Goal: Information Seeking & Learning: Understand process/instructions

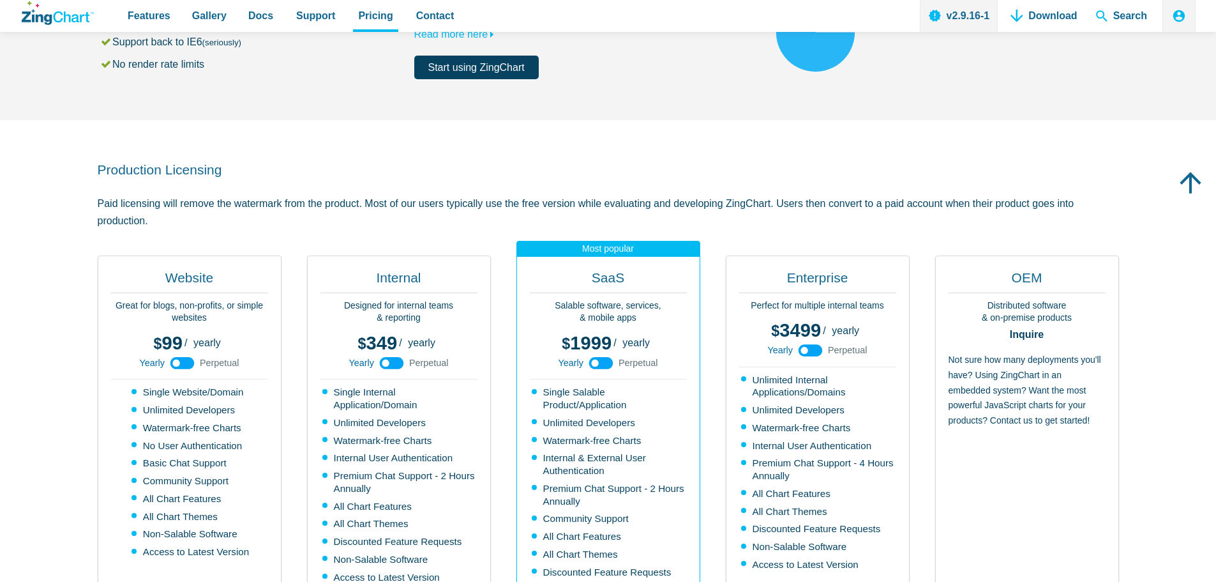
scroll to position [192, 0]
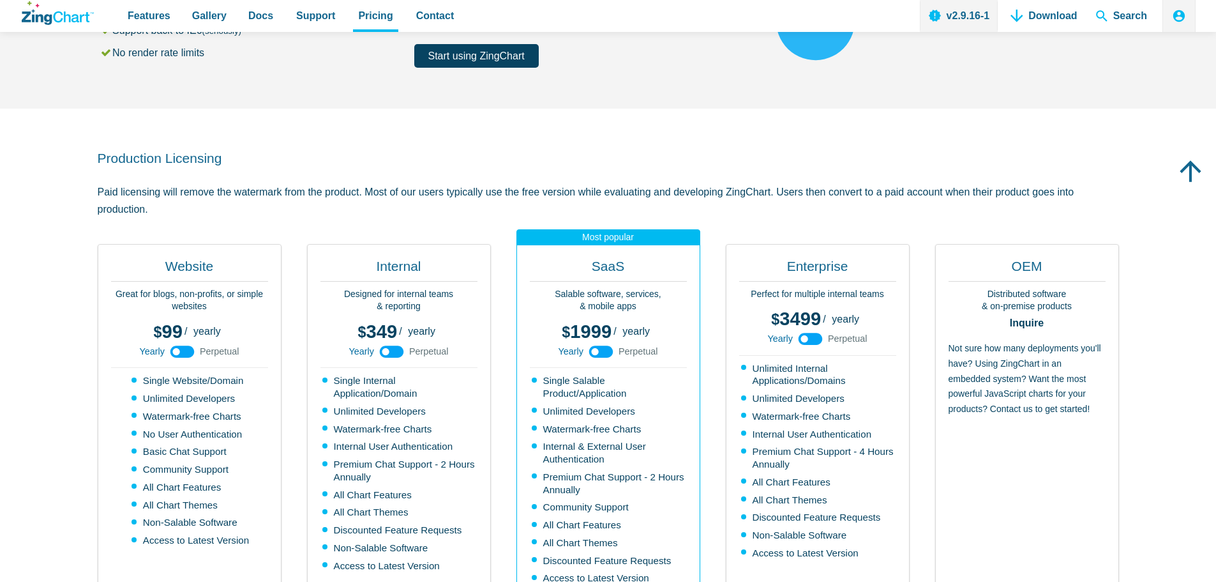
click at [223, 353] on span "Perpetual" at bounding box center [220, 351] width 40 height 9
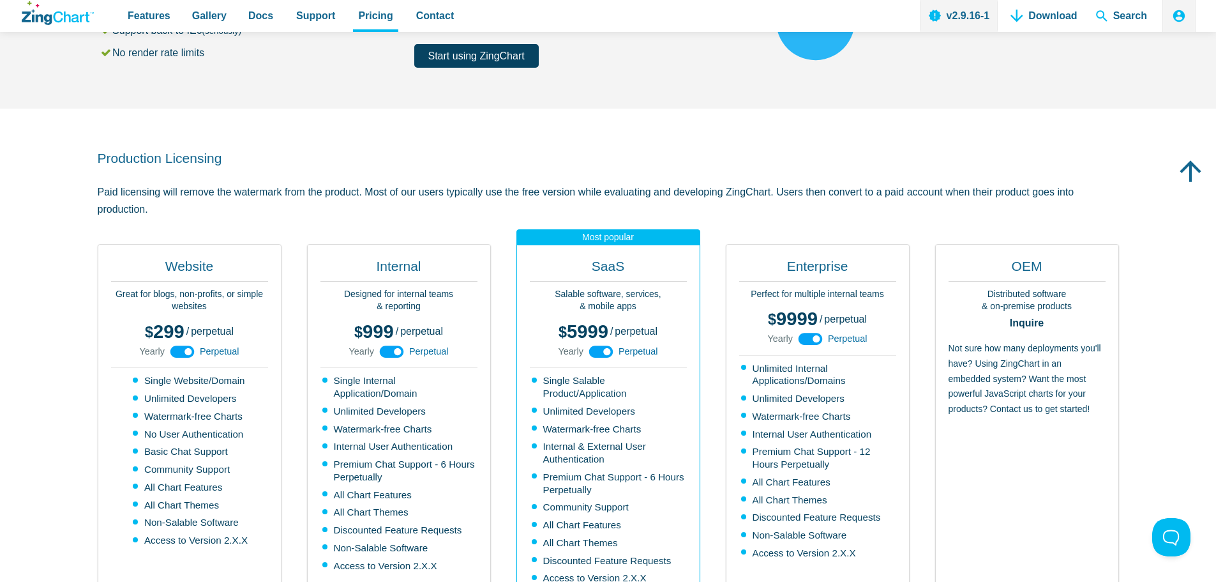
scroll to position [0, 0]
click at [144, 349] on span "Yearly" at bounding box center [151, 351] width 25 height 9
click at [218, 349] on span "Perpetual" at bounding box center [220, 351] width 40 height 9
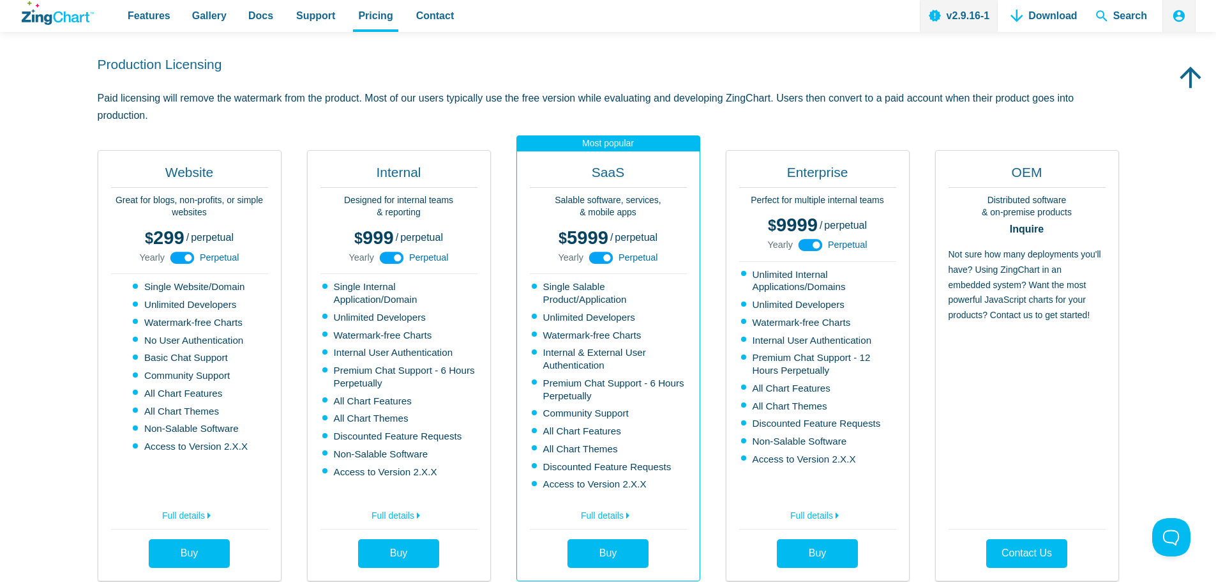
scroll to position [319, 0]
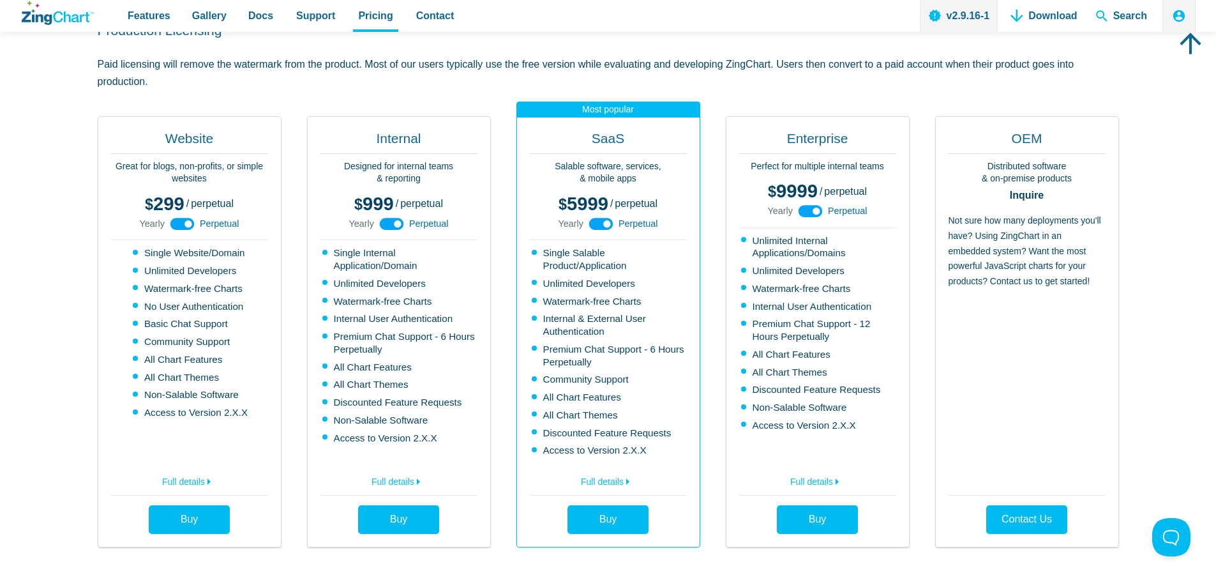
click at [436, 223] on span "Perpetual" at bounding box center [429, 223] width 40 height 9
click at [383, 219] on use "App Content" at bounding box center [392, 224] width 24 height 12
drag, startPoint x: 397, startPoint y: 225, endPoint x: 410, endPoint y: 225, distance: 13.4
click at [398, 225] on use "App Content" at bounding box center [392, 224] width 24 height 12
click at [419, 225] on span "Perpetual" at bounding box center [429, 223] width 40 height 9
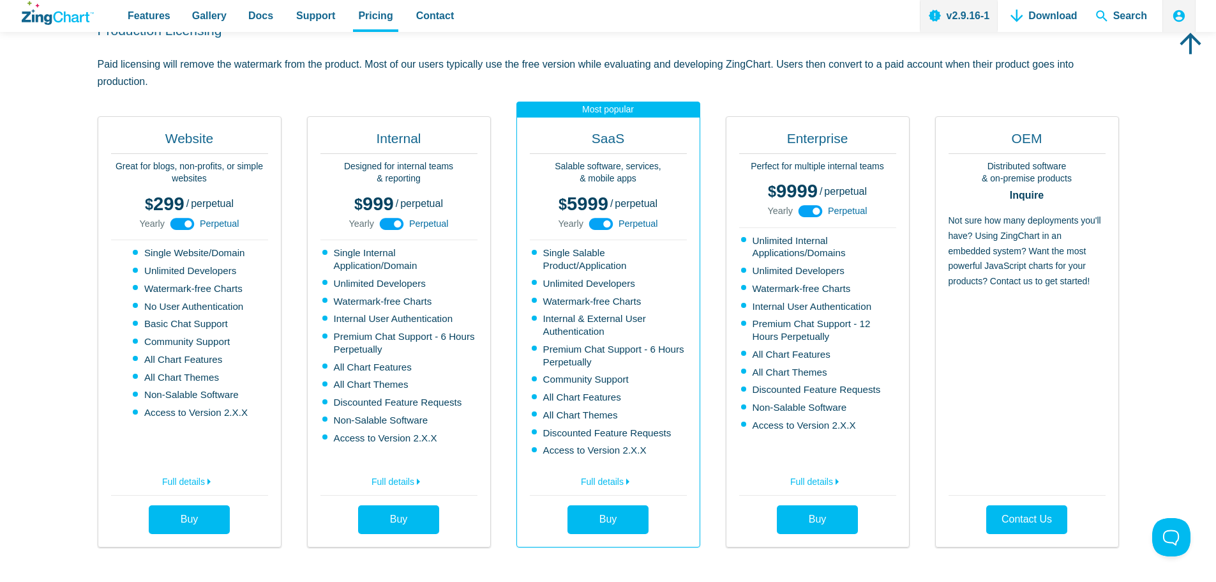
click at [426, 225] on span "Perpetual" at bounding box center [429, 223] width 40 height 9
click at [395, 225] on icon "App Content" at bounding box center [391, 223] width 29 height 29
click at [395, 225] on use "App Content" at bounding box center [392, 224] width 24 height 12
click at [395, 225] on icon "App Content" at bounding box center [391, 223] width 29 height 29
click at [395, 225] on use "App Content" at bounding box center [392, 224] width 24 height 12
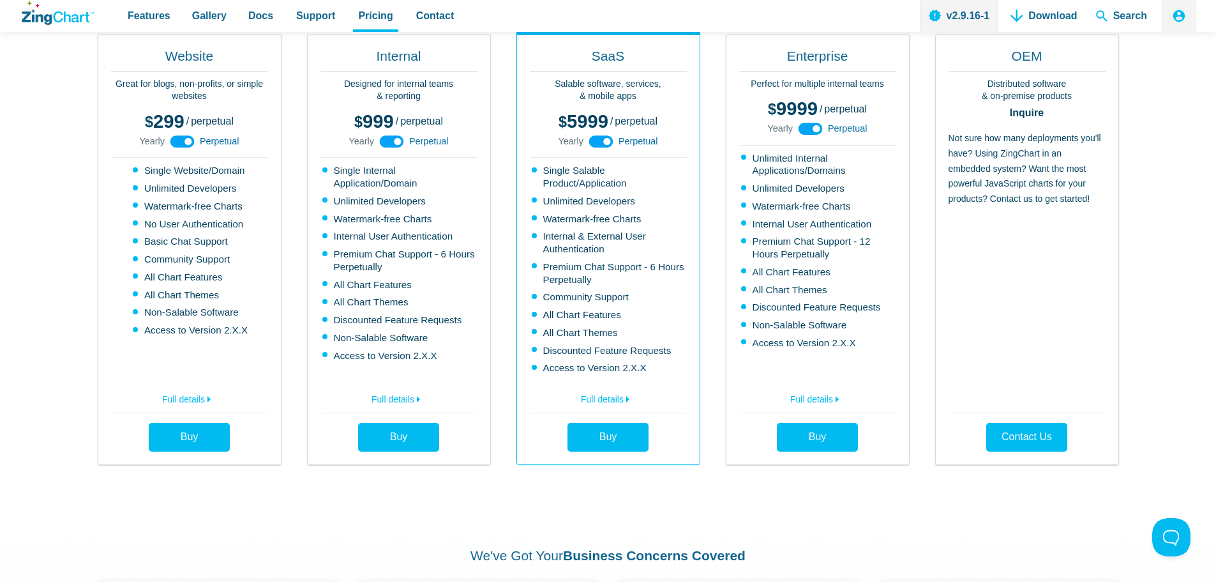
scroll to position [383, 0]
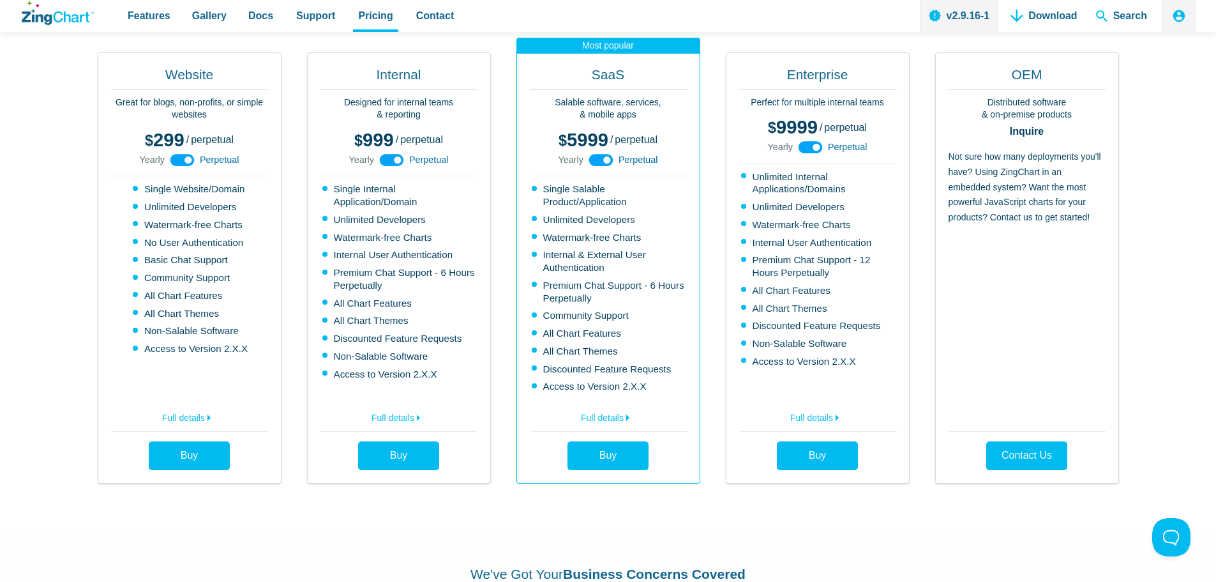
click at [222, 158] on span "Perpetual" at bounding box center [220, 159] width 40 height 9
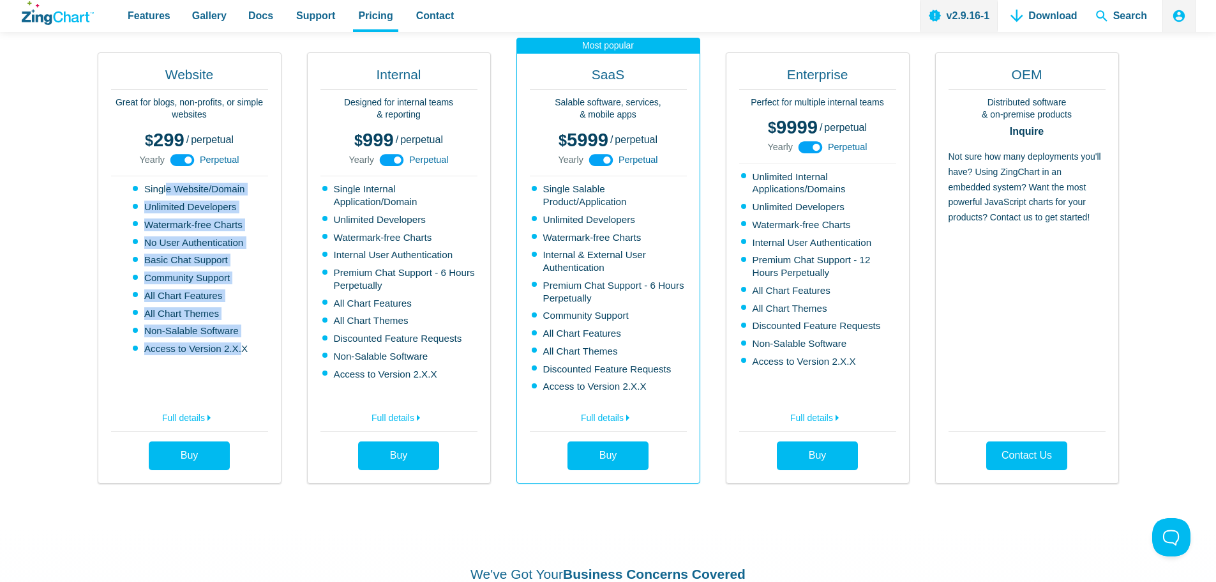
drag, startPoint x: 169, startPoint y: 183, endPoint x: 239, endPoint y: 341, distance: 172.9
click at [239, 341] on div "Website Great for blogs, non-profits, or simple websites 99 299 / yearly perpet…" at bounding box center [190, 267] width 184 height 431
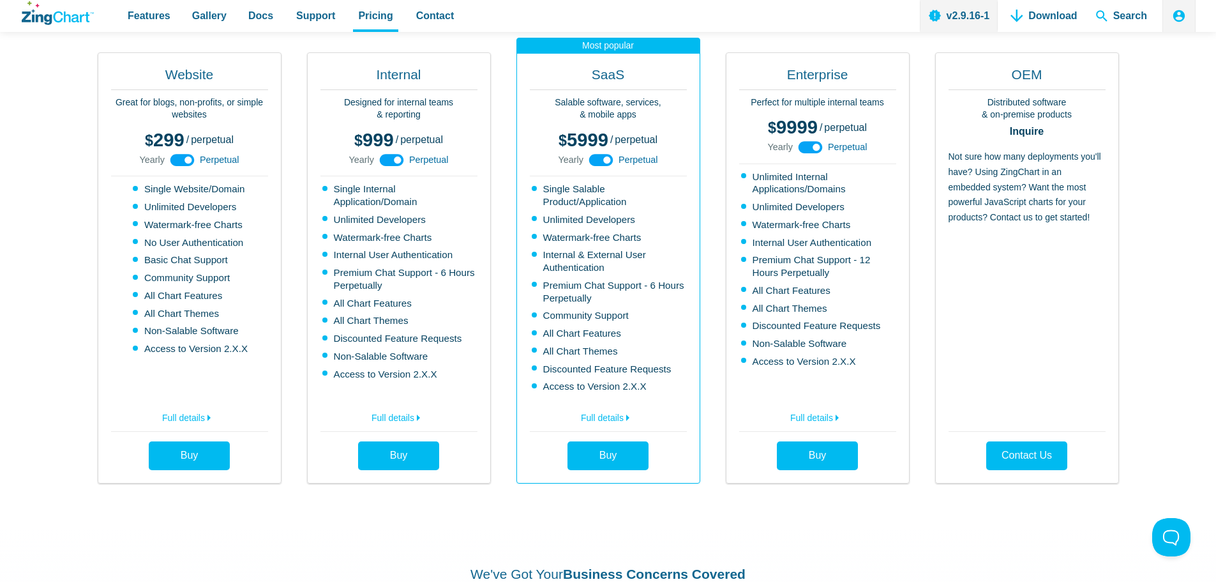
click at [320, 184] on ul "Single Internal Application/Domain Unlimited Developers Watermark-free Charts I…" at bounding box center [398, 288] width 157 height 210
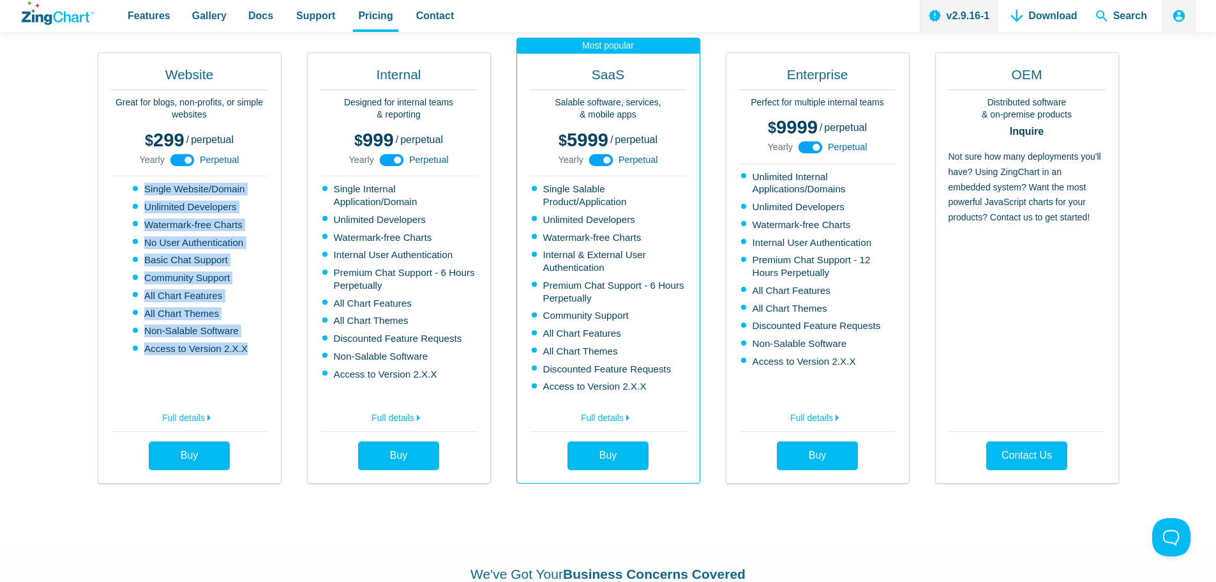
drag, startPoint x: 142, startPoint y: 188, endPoint x: 259, endPoint y: 366, distance: 212.6
click at [259, 366] on div "Website Great for blogs, non-profits, or simple websites 99 299 / yearly perpet…" at bounding box center [190, 267] width 184 height 431
click at [250, 375] on div "Website Great for blogs, non-profits, or simple websites 99 299 / yearly perpet…" at bounding box center [190, 267] width 184 height 431
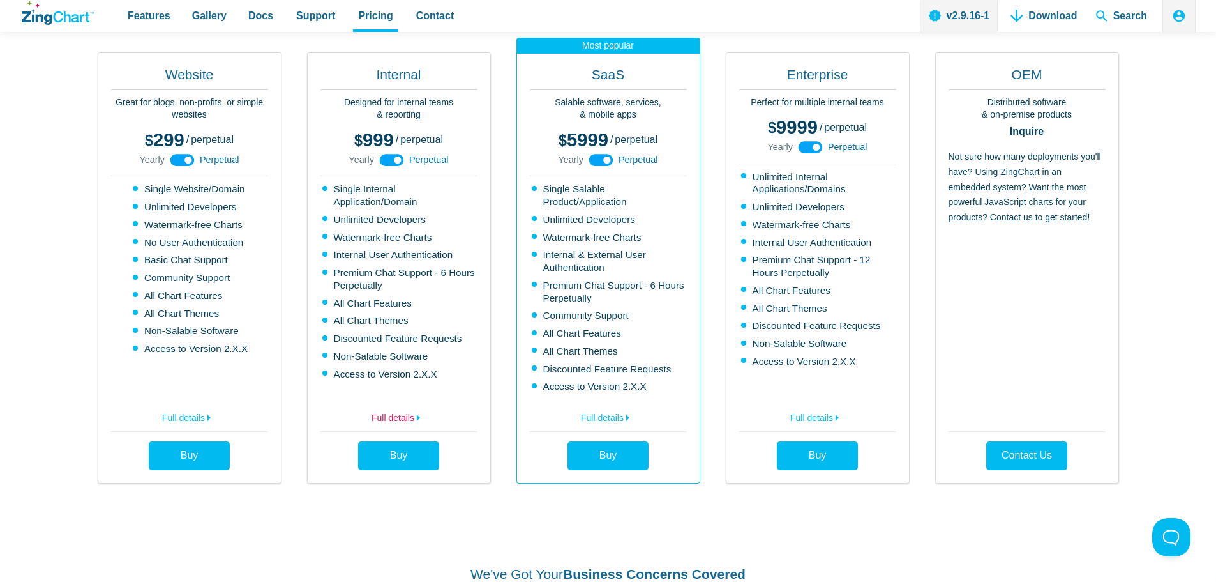
click at [420, 416] on use "App Content" at bounding box center [418, 417] width 3 height 6
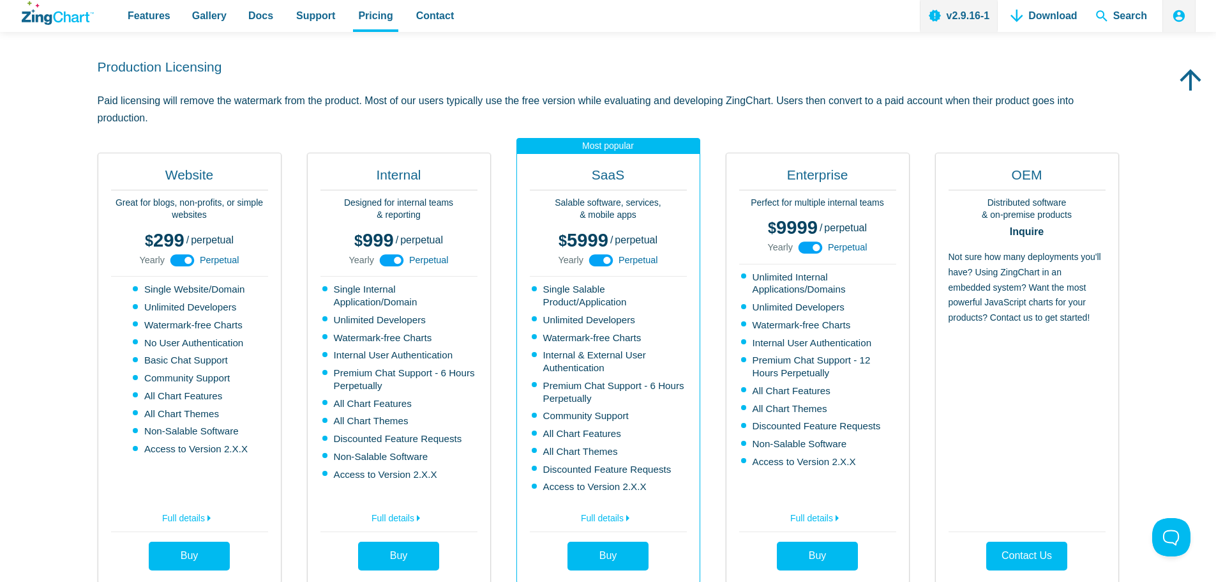
scroll to position [255, 0]
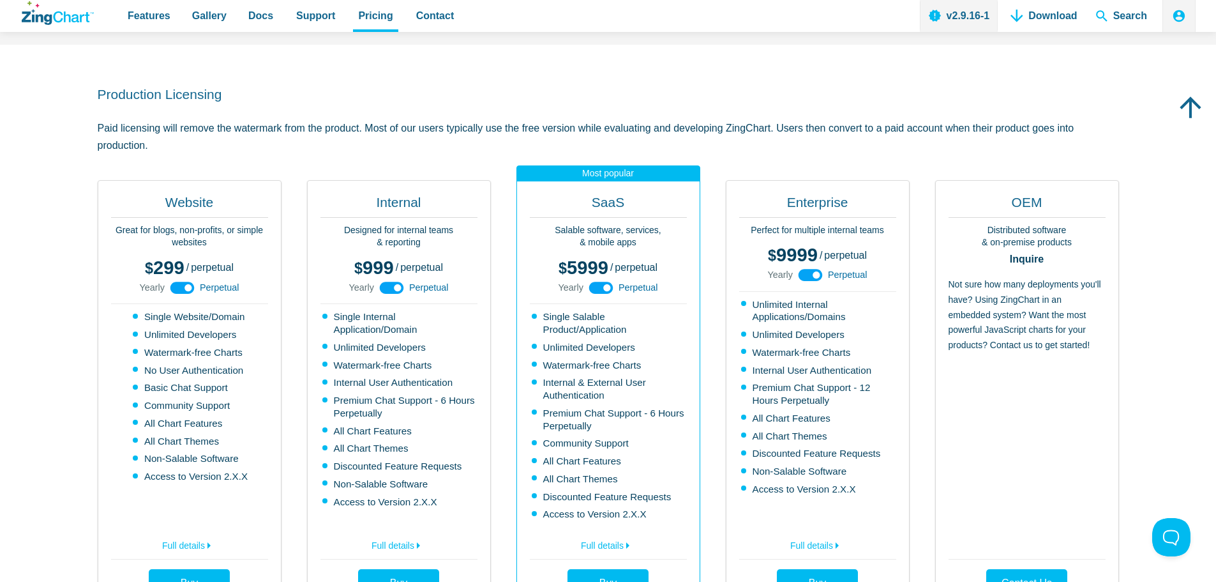
click at [398, 288] on icon "App Content" at bounding box center [391, 287] width 29 height 29
click at [393, 289] on use "App Content" at bounding box center [392, 288] width 24 height 12
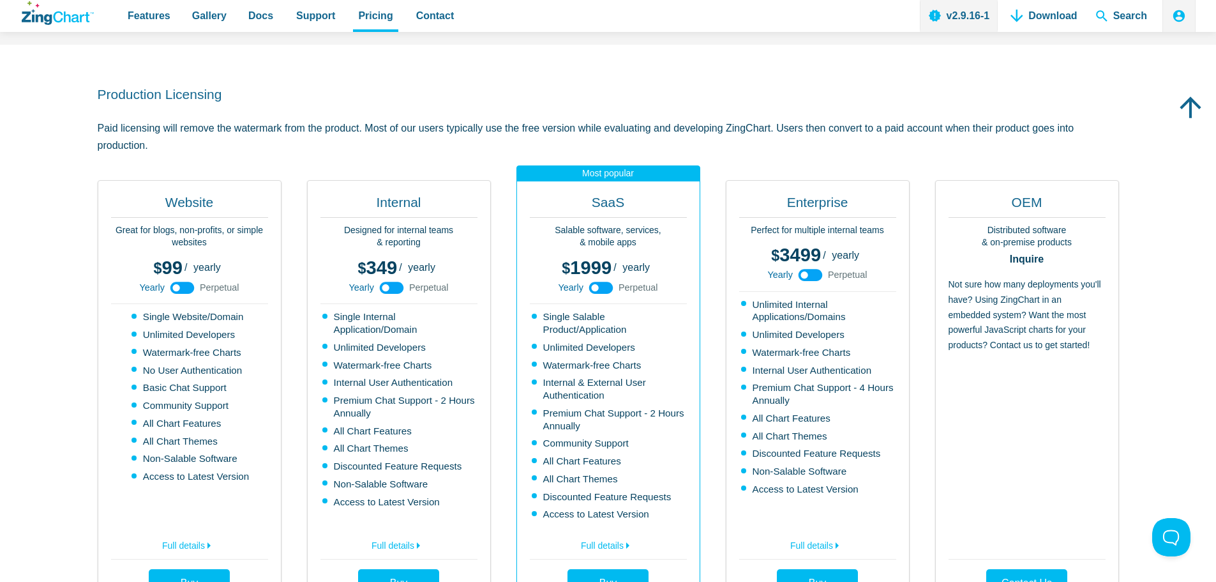
click at [181, 289] on use "App Content" at bounding box center [182, 288] width 24 height 12
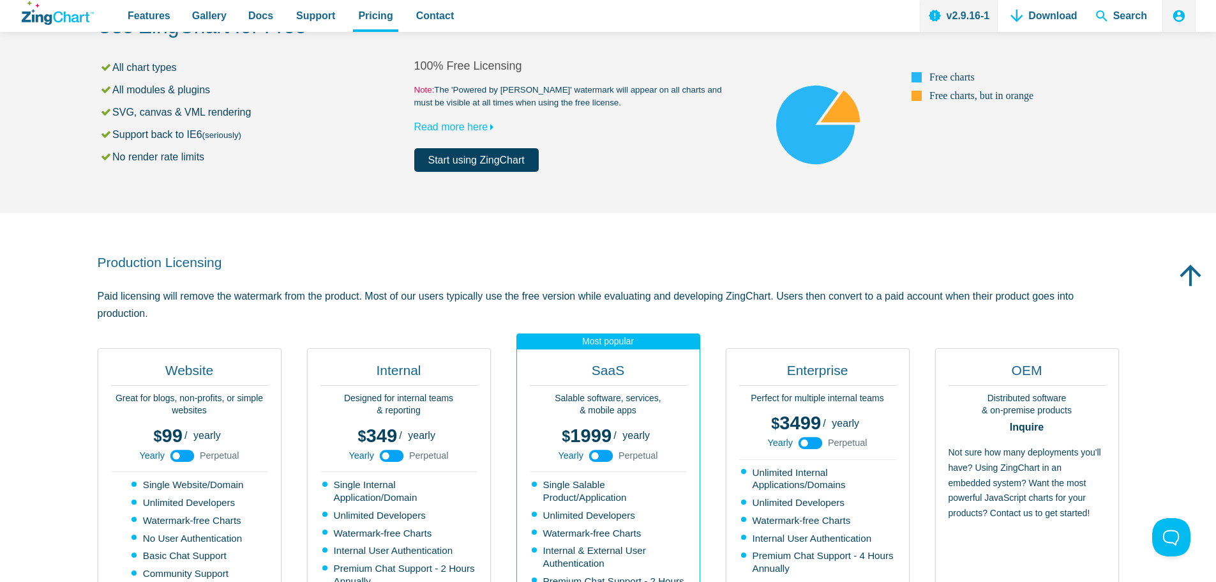
scroll to position [0, 0]
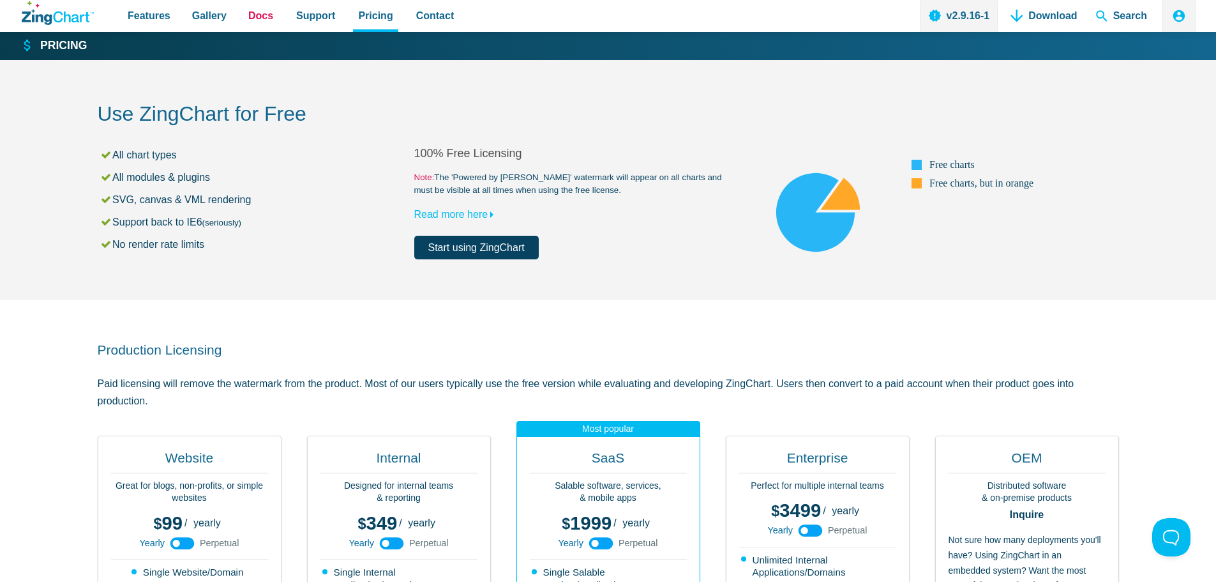
click at [248, 16] on span "Docs" at bounding box center [260, 15] width 25 height 17
